Goal: Browse casually: Explore the website without a specific task or goal

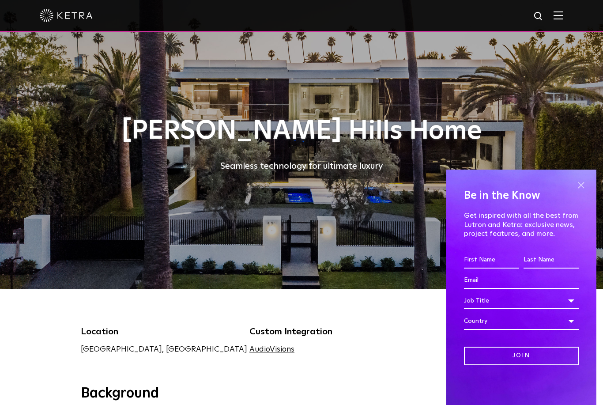
click at [587, 186] on span at bounding box center [581, 184] width 13 height 13
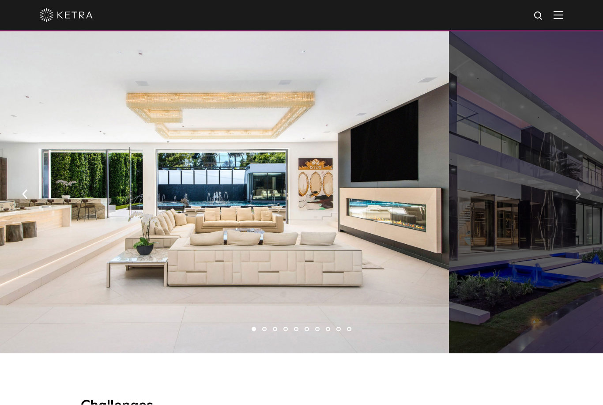
scroll to position [576, 0]
click at [579, 199] on img "button" at bounding box center [579, 195] width 6 height 10
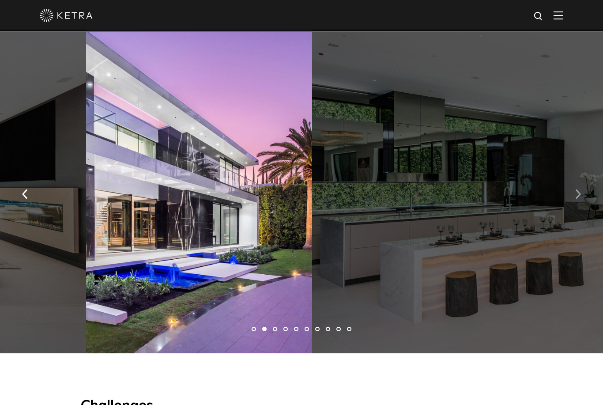
click at [579, 199] on img "button" at bounding box center [579, 195] width 6 height 10
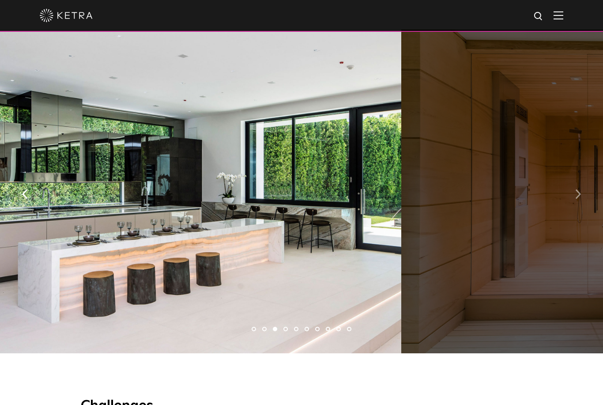
click at [579, 199] on img "button" at bounding box center [579, 195] width 6 height 10
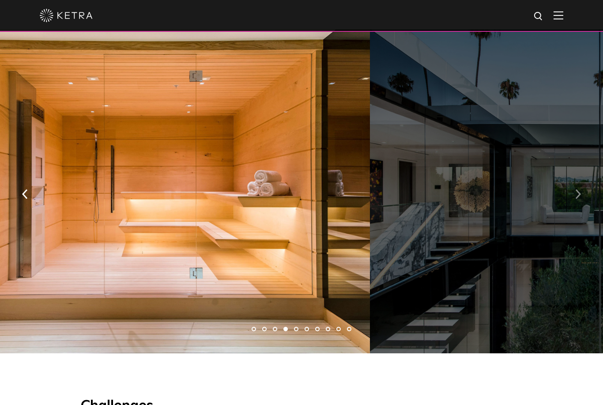
click at [579, 199] on img "button" at bounding box center [579, 195] width 6 height 10
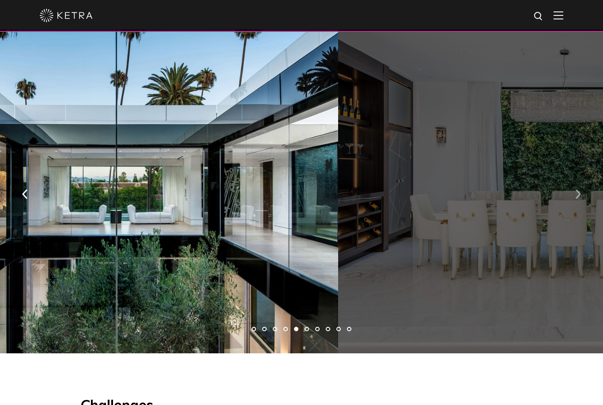
click at [579, 199] on img "button" at bounding box center [579, 195] width 6 height 10
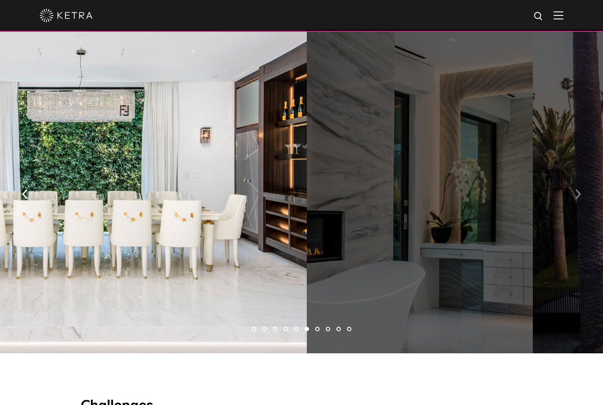
click at [579, 199] on img "button" at bounding box center [579, 195] width 6 height 10
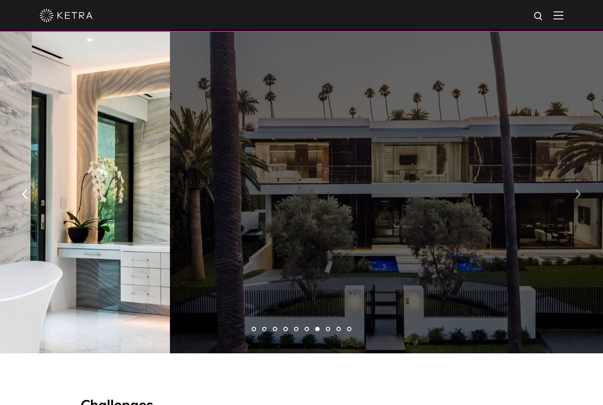
click at [579, 199] on img "button" at bounding box center [579, 195] width 6 height 10
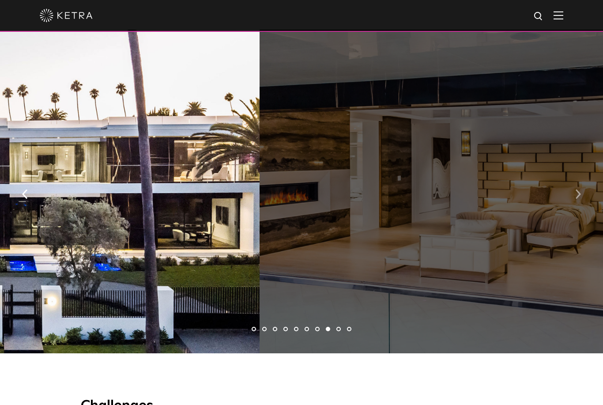
click at [579, 199] on img "button" at bounding box center [579, 195] width 6 height 10
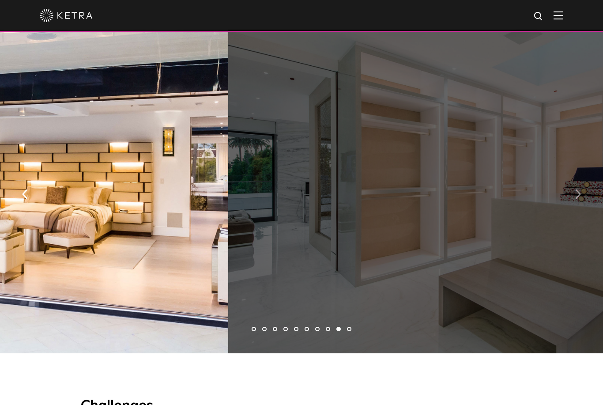
click at [579, 199] on img "button" at bounding box center [579, 195] width 6 height 10
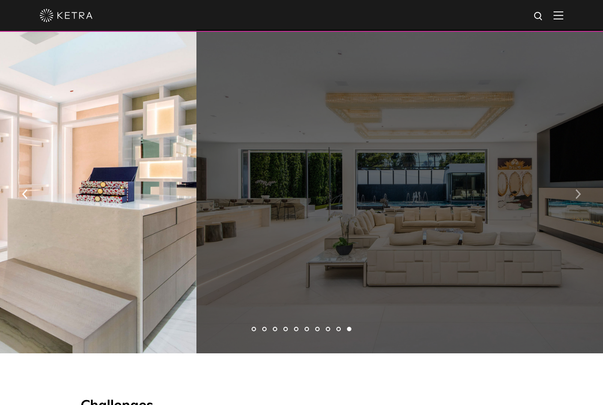
click at [579, 199] on img "button" at bounding box center [579, 195] width 6 height 10
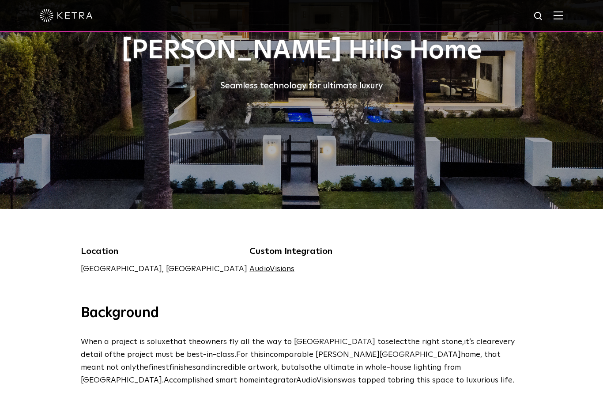
scroll to position [0, 0]
